Goal: Contribute content

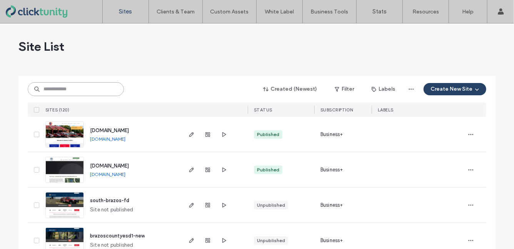
click at [49, 93] on input at bounding box center [76, 89] width 96 height 14
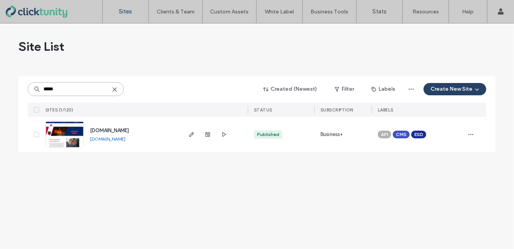
type input "*****"
click at [102, 129] on span "[DOMAIN_NAME]" at bounding box center [109, 131] width 39 height 6
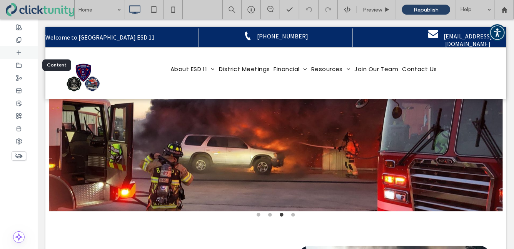
click at [23, 57] on div at bounding box center [19, 52] width 38 height 13
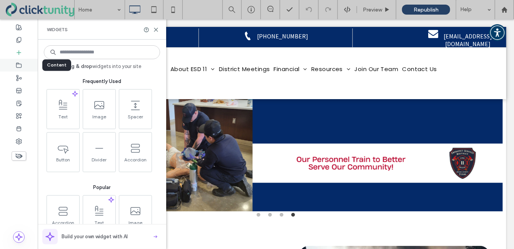
click at [22, 64] on div at bounding box center [19, 65] width 38 height 13
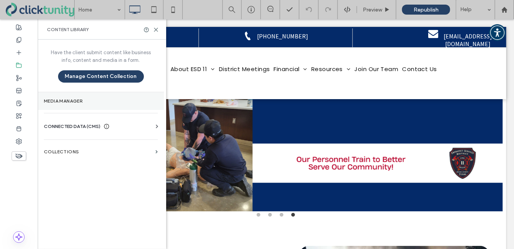
click at [53, 98] on section "Media Manager" at bounding box center [101, 101] width 126 height 18
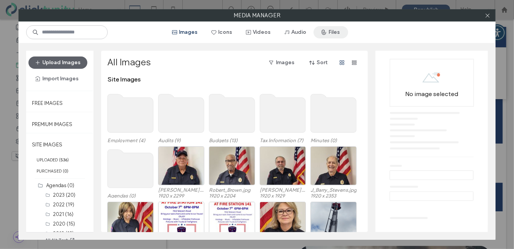
click at [331, 37] on button "Files" at bounding box center [331, 32] width 35 height 12
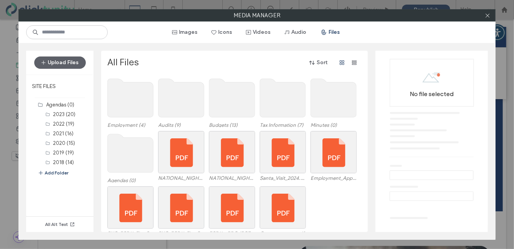
click at [126, 149] on use at bounding box center [131, 153] width 46 height 39
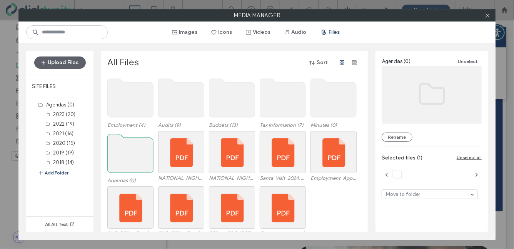
click at [126, 149] on use at bounding box center [131, 153] width 46 height 39
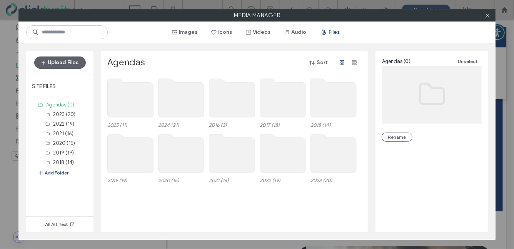
click at [132, 101] on use at bounding box center [131, 98] width 46 height 39
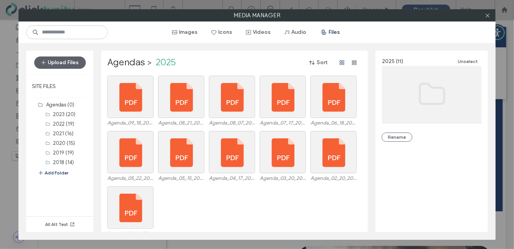
click at [72, 69] on div "Upload Files" at bounding box center [59, 63] width 67 height 24
click at [72, 67] on button "Upload Files" at bounding box center [60, 63] width 52 height 12
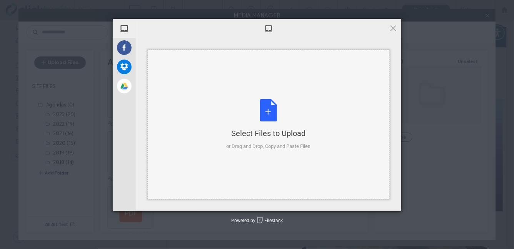
click at [239, 124] on div "Select Files to Upload or Drag and Drop, Copy and Paste Files" at bounding box center [269, 124] width 84 height 51
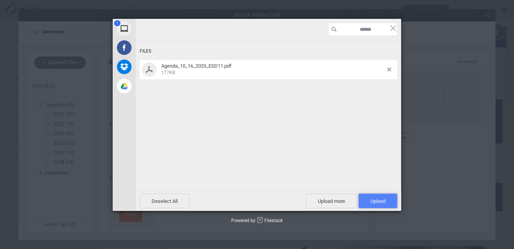
click at [371, 200] on span "Upload 1" at bounding box center [378, 202] width 15 height 6
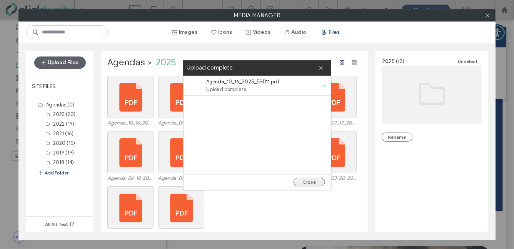
click at [310, 183] on button "Close" at bounding box center [310, 182] width 32 height 8
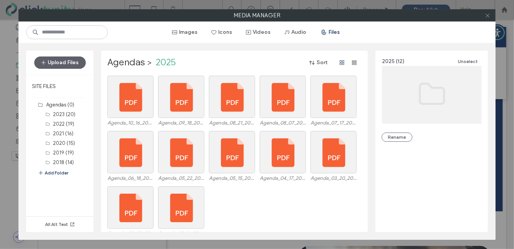
click at [486, 16] on icon at bounding box center [488, 16] width 6 height 6
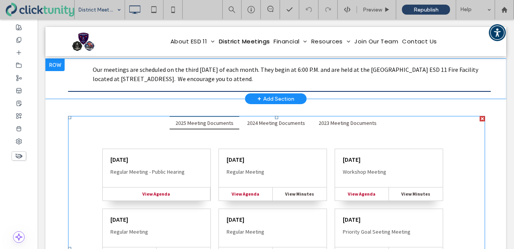
scroll to position [94, 0]
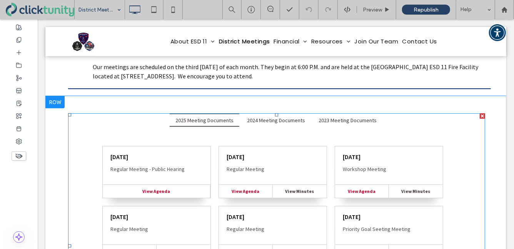
click at [217, 147] on span at bounding box center [276, 245] width 417 height 265
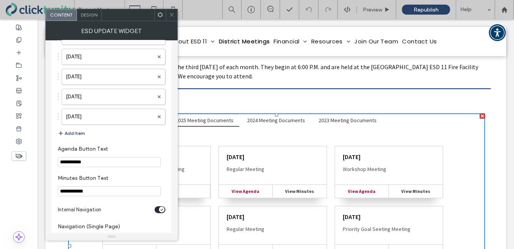
scroll to position [1590, 0]
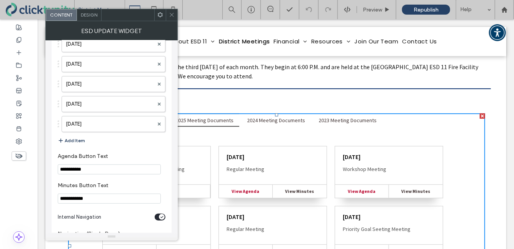
click at [76, 137] on button "Add Item" at bounding box center [71, 140] width 27 height 9
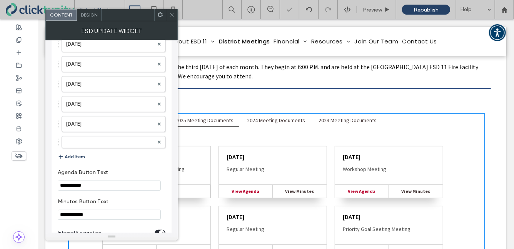
click at [76, 139] on label at bounding box center [110, 143] width 88 height 8
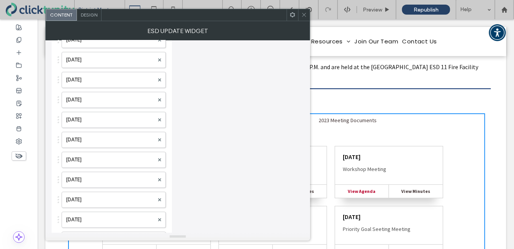
scroll to position [1291, 0]
drag, startPoint x: 82, startPoint y: 137, endPoint x: 88, endPoint y: 22, distance: 115.7
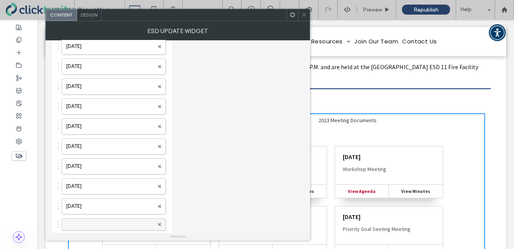
scroll to position [1165, 0]
click at [97, 224] on label at bounding box center [110, 228] width 88 height 8
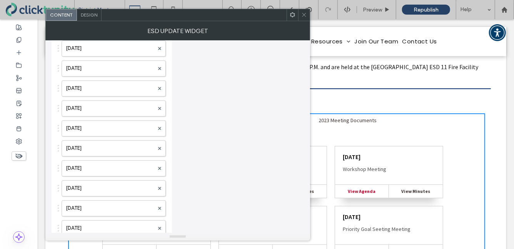
scroll to position [925, 0]
drag, startPoint x: 97, startPoint y: 221, endPoint x: 94, endPoint y: 23, distance: 197.9
click at [304, 12] on icon at bounding box center [304, 15] width 6 height 6
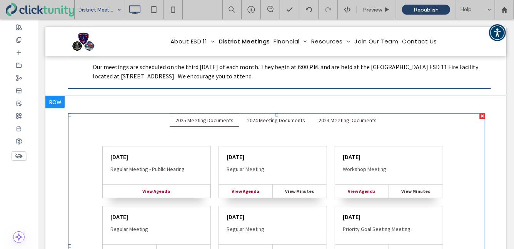
click at [199, 168] on span at bounding box center [276, 245] width 417 height 265
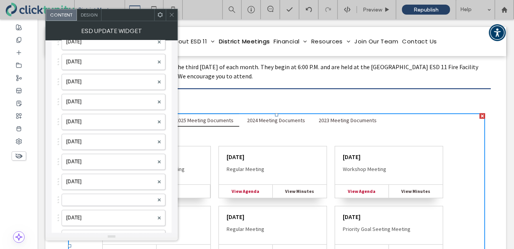
scroll to position [1060, 0]
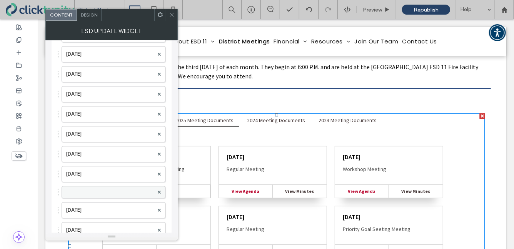
click at [100, 189] on label at bounding box center [110, 193] width 88 height 8
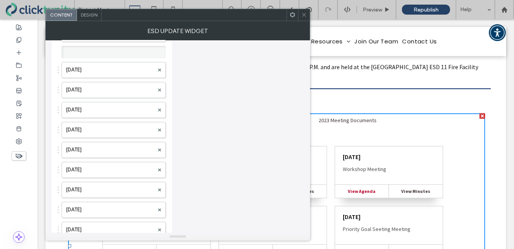
scroll to position [960, 0]
drag, startPoint x: 100, startPoint y: 184, endPoint x: 115, endPoint y: 34, distance: 151.3
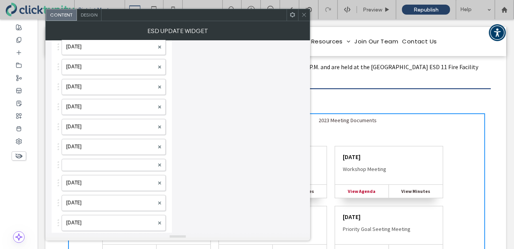
scroll to position [866, 0]
click at [104, 125] on label "[DATE]" at bounding box center [110, 127] width 88 height 15
drag, startPoint x: 104, startPoint y: 125, endPoint x: 106, endPoint y: 228, distance: 102.4
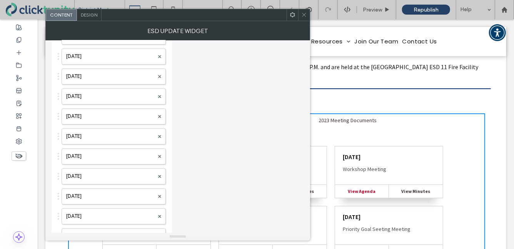
scroll to position [1016, 0]
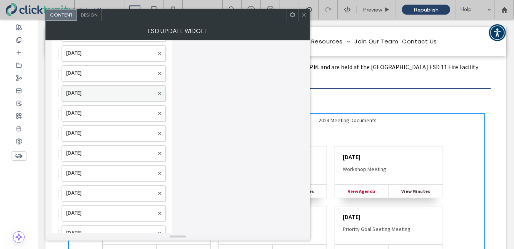
click at [97, 86] on label "[DATE]" at bounding box center [110, 93] width 88 height 15
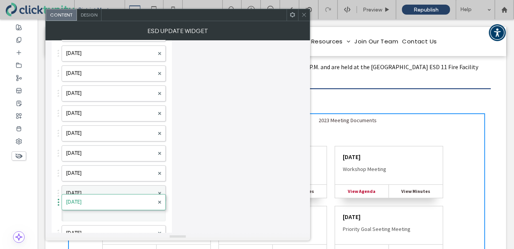
drag, startPoint x: 97, startPoint y: 85, endPoint x: 102, endPoint y: 193, distance: 108.7
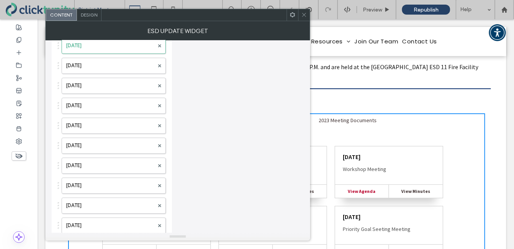
scroll to position [1067, 0]
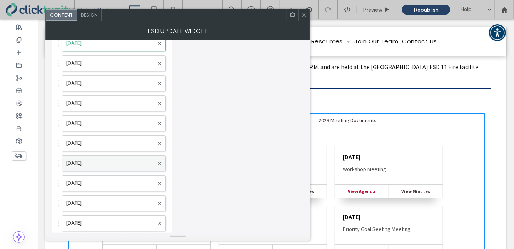
click at [105, 161] on label "[DATE]" at bounding box center [110, 163] width 88 height 15
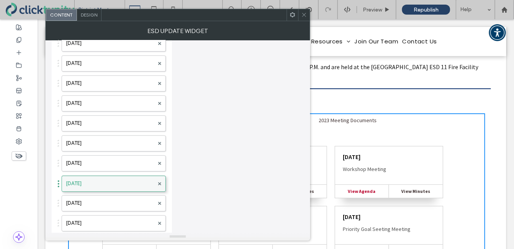
drag, startPoint x: 105, startPoint y: 161, endPoint x: 105, endPoint y: 182, distance: 20.8
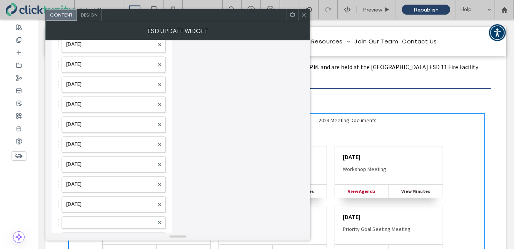
scroll to position [787, 0]
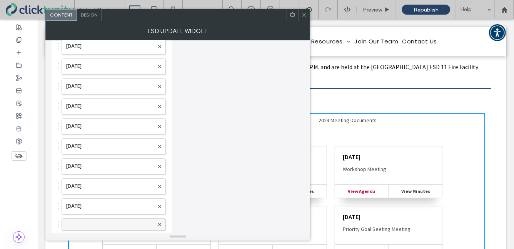
click at [100, 221] on label at bounding box center [110, 225] width 88 height 8
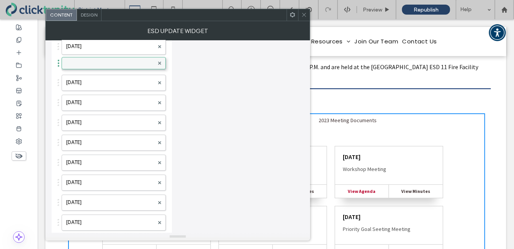
drag, startPoint x: 100, startPoint y: 221, endPoint x: 100, endPoint y: 59, distance: 162.1
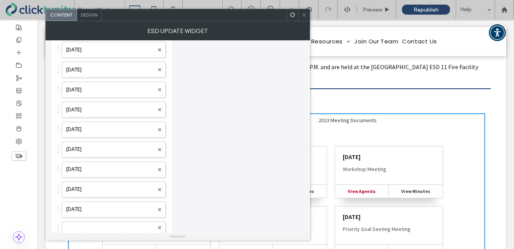
scroll to position [621, 0]
click at [117, 226] on label at bounding box center [110, 230] width 88 height 8
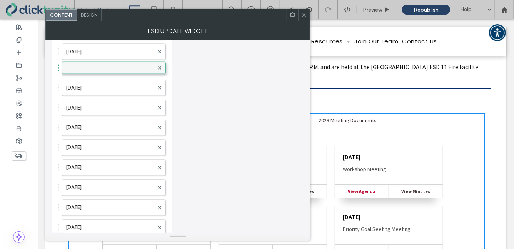
drag, startPoint x: 117, startPoint y: 226, endPoint x: 114, endPoint y: 60, distance: 166.0
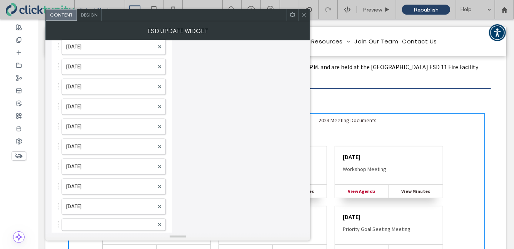
scroll to position [466, 0]
click at [117, 222] on label at bounding box center [110, 226] width 88 height 8
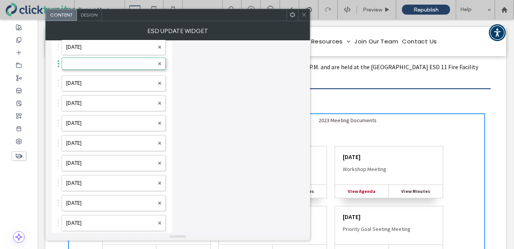
drag, startPoint x: 117, startPoint y: 221, endPoint x: 117, endPoint y: 57, distance: 163.2
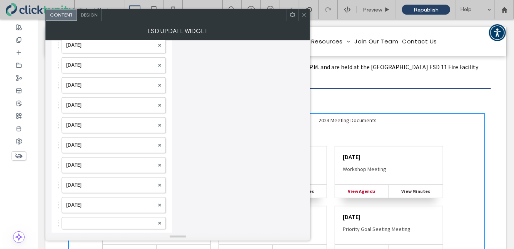
scroll to position [310, 0]
click at [109, 219] on label at bounding box center [110, 222] width 88 height 8
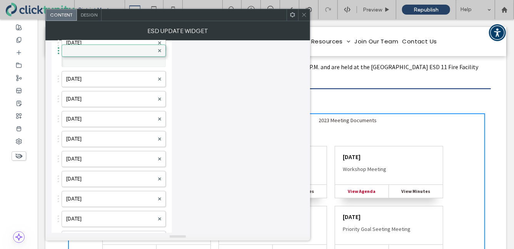
drag, startPoint x: 109, startPoint y: 219, endPoint x: 101, endPoint y: 46, distance: 173.0
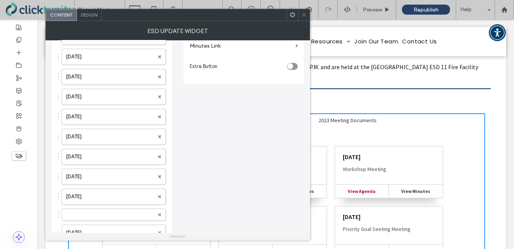
scroll to position [154, 0]
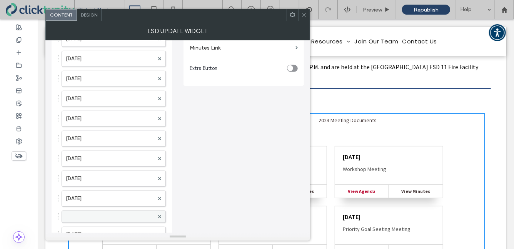
click at [107, 213] on label at bounding box center [110, 217] width 88 height 8
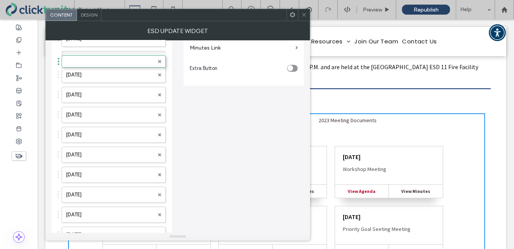
drag, startPoint x: 107, startPoint y: 212, endPoint x: 105, endPoint y: 52, distance: 160.2
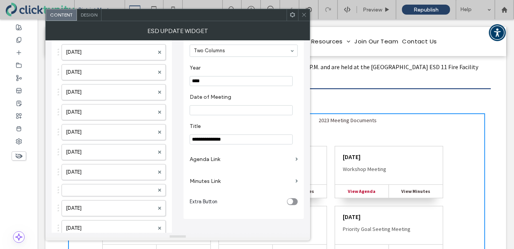
scroll to position [20, 0]
click at [106, 188] on label at bounding box center [110, 192] width 88 height 8
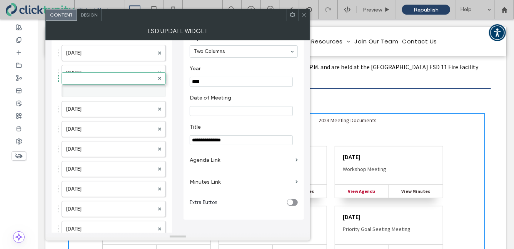
drag, startPoint x: 106, startPoint y: 186, endPoint x: 106, endPoint y: 28, distance: 158.2
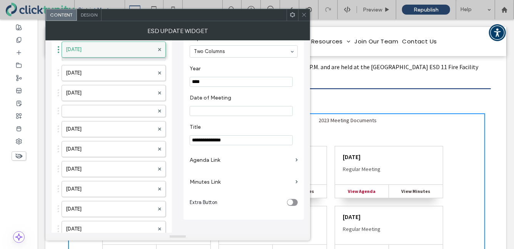
drag, startPoint x: 99, startPoint y: 185, endPoint x: 116, endPoint y: 42, distance: 144.2
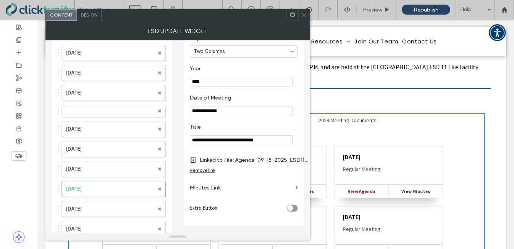
scroll to position [0, 0]
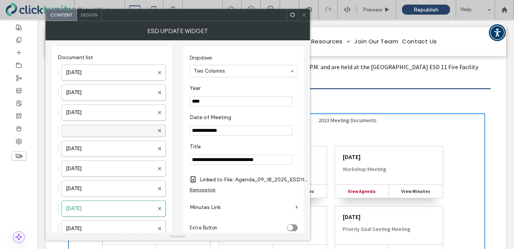
click at [100, 132] on label at bounding box center [110, 131] width 88 height 8
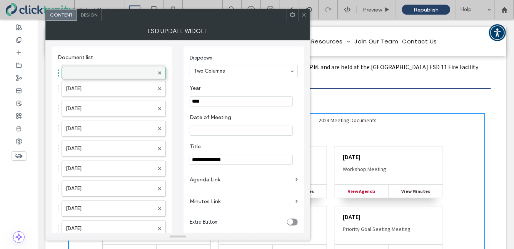
drag, startPoint x: 100, startPoint y: 132, endPoint x: 111, endPoint y: 71, distance: 62.2
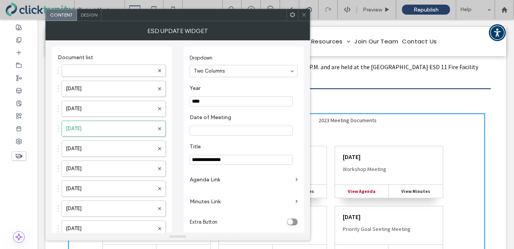
click at [111, 71] on label at bounding box center [110, 71] width 88 height 8
click at [201, 101] on input "****" at bounding box center [241, 102] width 103 height 10
type input "****"
click at [203, 127] on input "Date of Meeting" at bounding box center [241, 131] width 103 height 10
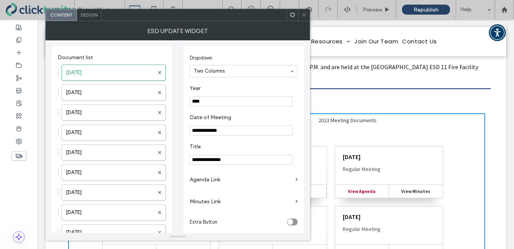
type input "**********"
click at [207, 180] on label "Agenda Link" at bounding box center [241, 180] width 103 height 14
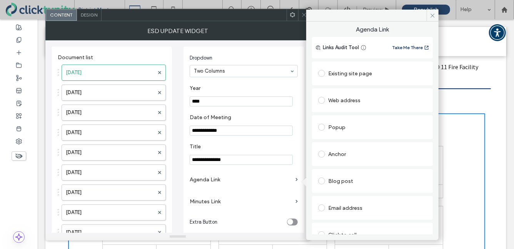
scroll to position [39, 0]
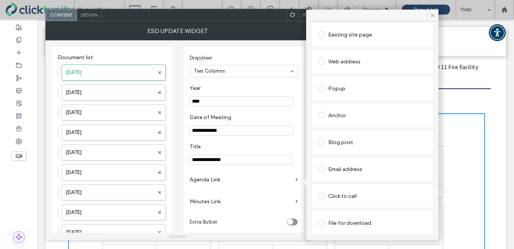
click at [323, 223] on span at bounding box center [321, 223] width 7 height 7
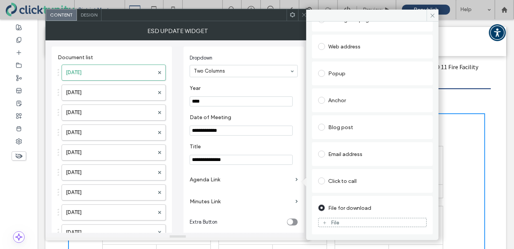
click at [323, 221] on icon at bounding box center [325, 223] width 5 height 5
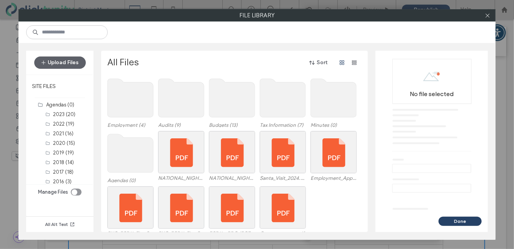
click at [145, 156] on use at bounding box center [131, 153] width 46 height 39
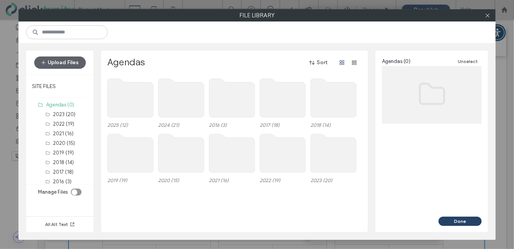
click at [136, 108] on use at bounding box center [131, 98] width 46 height 39
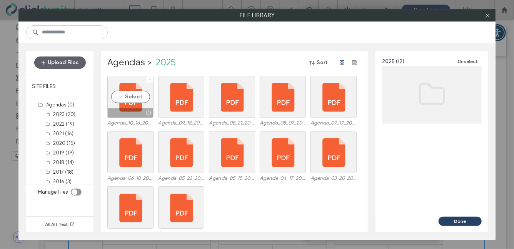
click at [136, 108] on div "Select" at bounding box center [130, 97] width 46 height 42
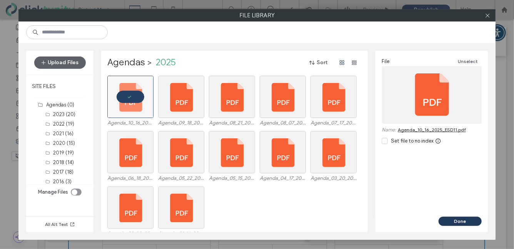
click at [445, 219] on button "Done" at bounding box center [460, 221] width 43 height 9
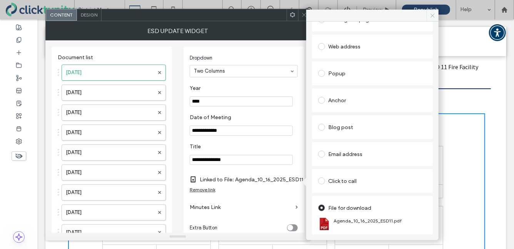
click at [434, 16] on icon at bounding box center [433, 16] width 6 height 6
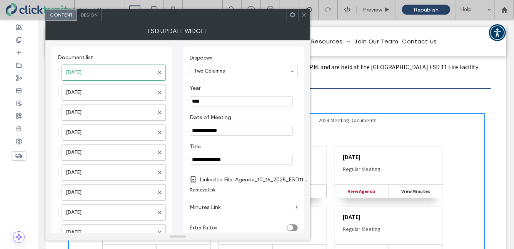
click at [302, 12] on icon at bounding box center [304, 15] width 6 height 6
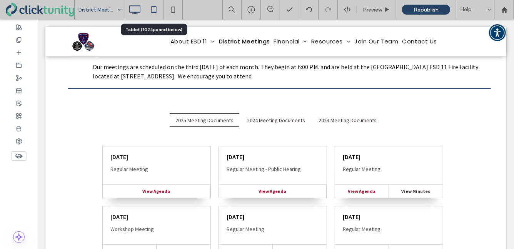
click at [158, 10] on icon at bounding box center [153, 9] width 15 height 15
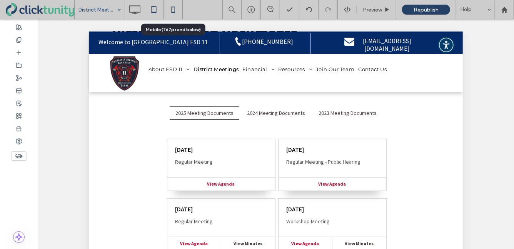
click at [171, 8] on icon at bounding box center [173, 9] width 15 height 15
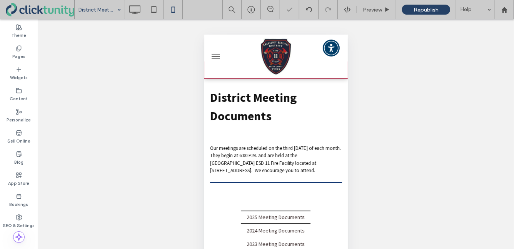
scroll to position [0, 0]
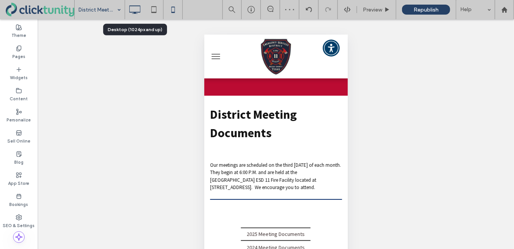
click at [131, 12] on use at bounding box center [134, 9] width 11 height 8
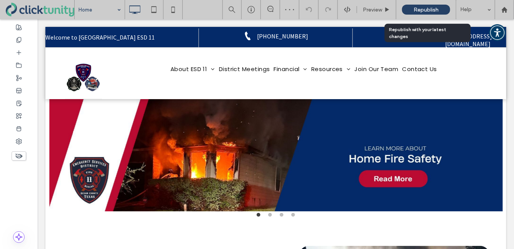
click at [408, 9] on div "Republish" at bounding box center [426, 10] width 48 height 10
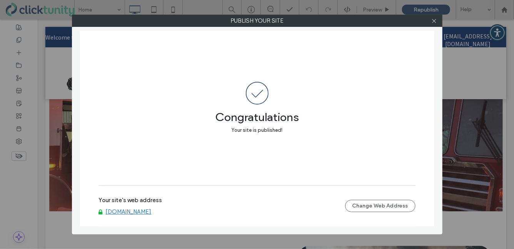
click at [136, 212] on link "[DOMAIN_NAME]" at bounding box center [129, 212] width 46 height 7
click at [434, 21] on icon at bounding box center [435, 21] width 6 height 6
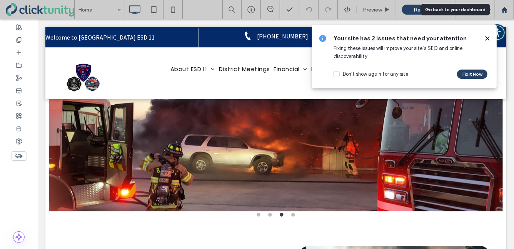
click at [504, 8] on use at bounding box center [505, 10] width 6 height 6
